Goal: Task Accomplishment & Management: Manage account settings

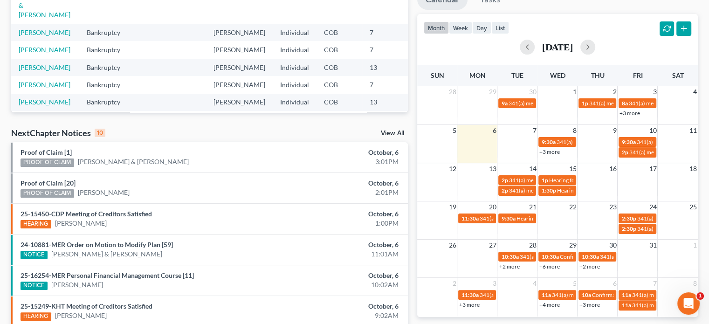
scroll to position [144, 0]
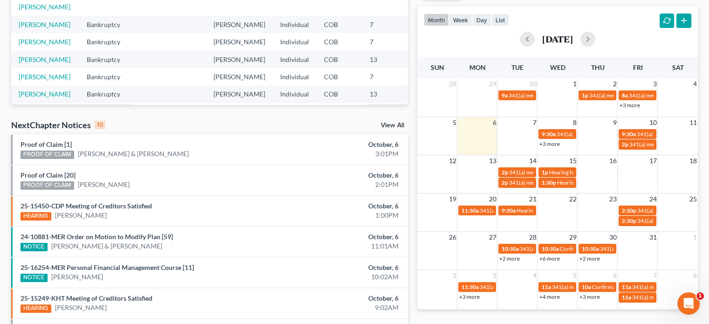
scroll to position [140, 0]
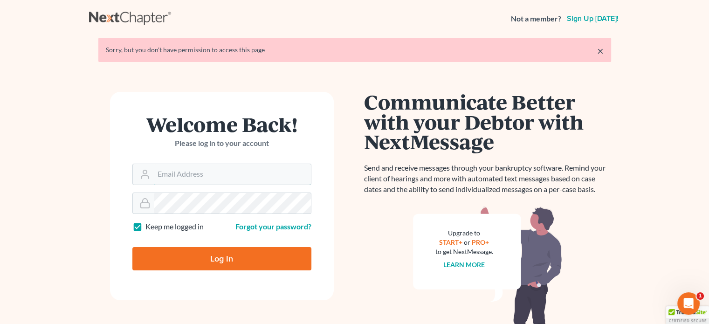
type input "[PERSON_NAME][EMAIL_ADDRESS][DOMAIN_NAME]"
click at [203, 253] on input "Log In" at bounding box center [221, 258] width 179 height 23
type input "Thinking..."
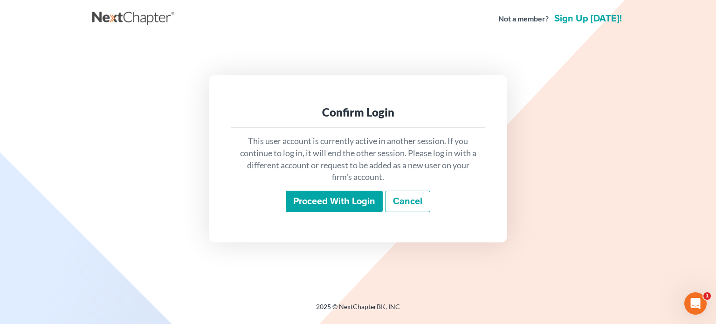
click at [373, 206] on input "Proceed with login" at bounding box center [334, 201] width 97 height 21
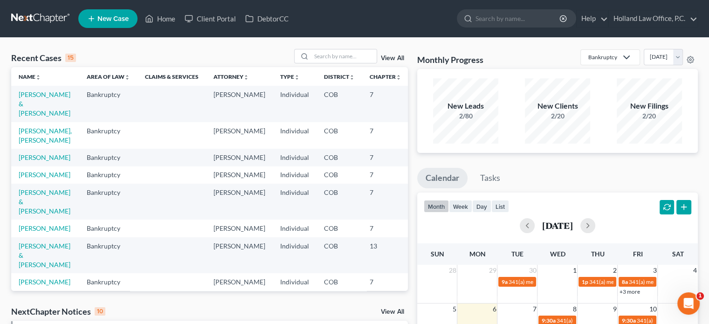
click at [383, 57] on link "View All" at bounding box center [392, 58] width 23 height 7
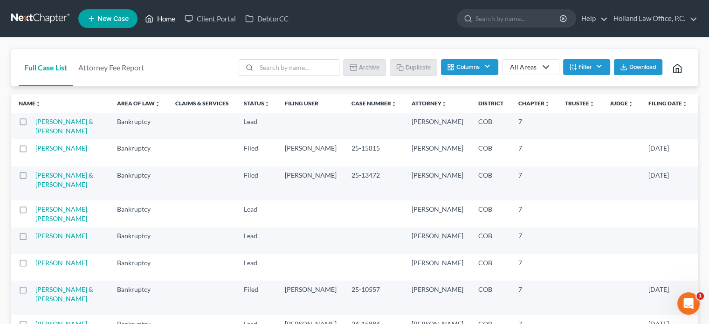
click at [171, 20] on link "Home" at bounding box center [160, 18] width 40 height 17
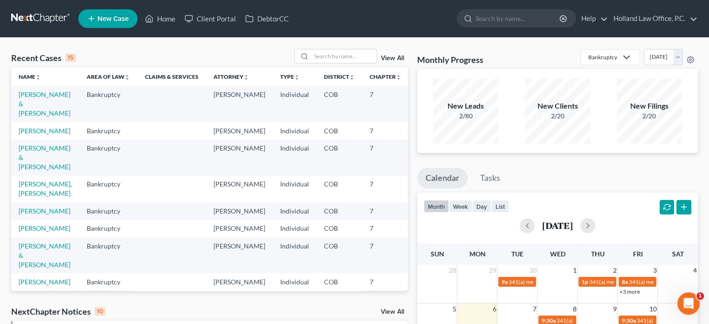
click at [393, 61] on link "View All" at bounding box center [392, 58] width 23 height 7
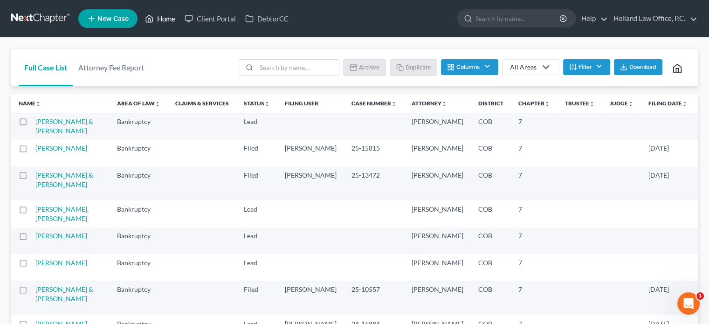
click at [165, 19] on link "Home" at bounding box center [160, 18] width 40 height 17
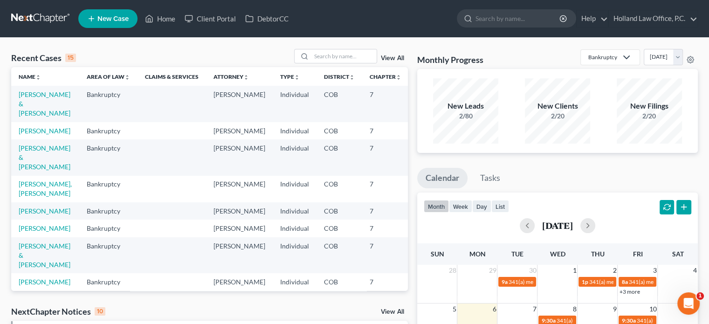
click at [397, 61] on link "View All" at bounding box center [392, 58] width 23 height 7
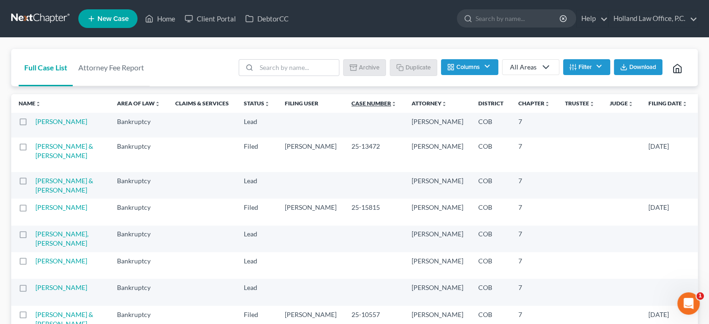
click at [351, 102] on link "Case Number unfold_more expand_more expand_less" at bounding box center [373, 103] width 45 height 7
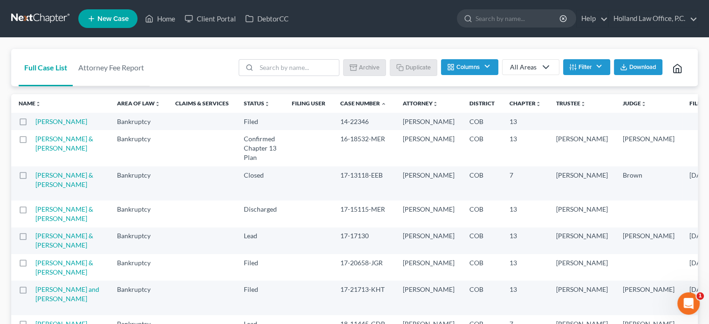
click at [340, 102] on link "Case Number unfold_more expand_more expand_less" at bounding box center [363, 103] width 46 height 7
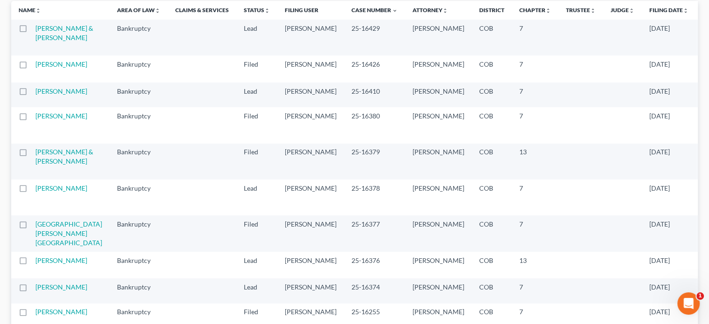
scroll to position [140, 0]
